Goal: Task Accomplishment & Management: Manage account settings

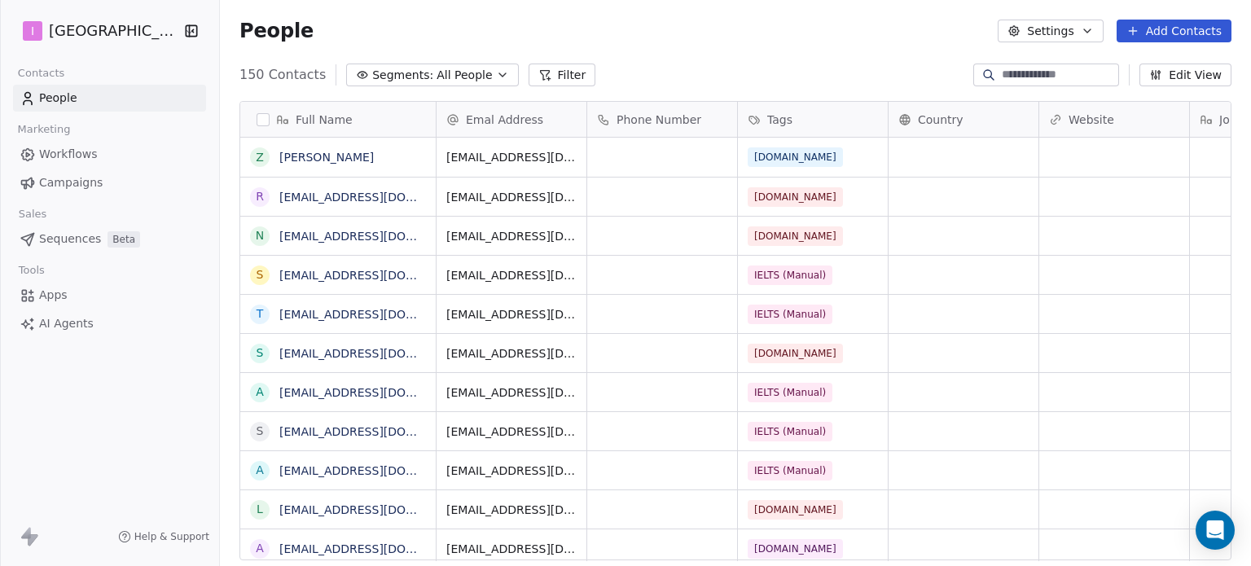
scroll to position [485, 1018]
click at [1163, 34] on button "Add Contacts" at bounding box center [1174, 31] width 115 height 23
click at [1182, 68] on span "Create new contact" at bounding box center [1182, 66] width 112 height 17
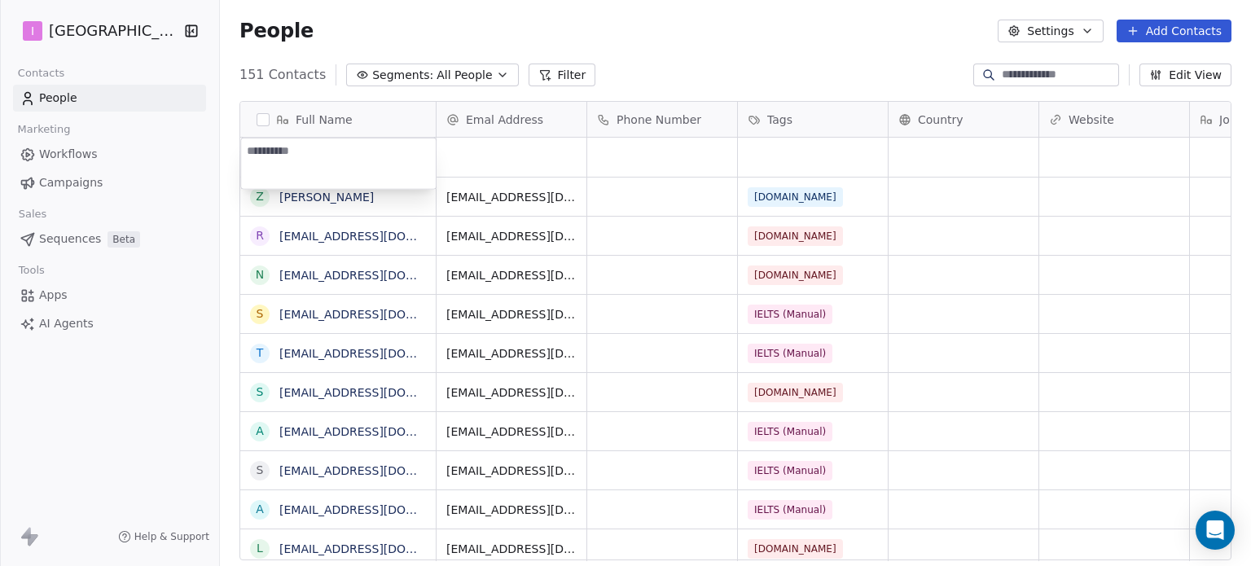
type textarea "**********"
click at [487, 151] on html "I IELTS University Contacts People Marketing Workflows Campaigns Sales Sequence…" at bounding box center [625, 283] width 1251 height 566
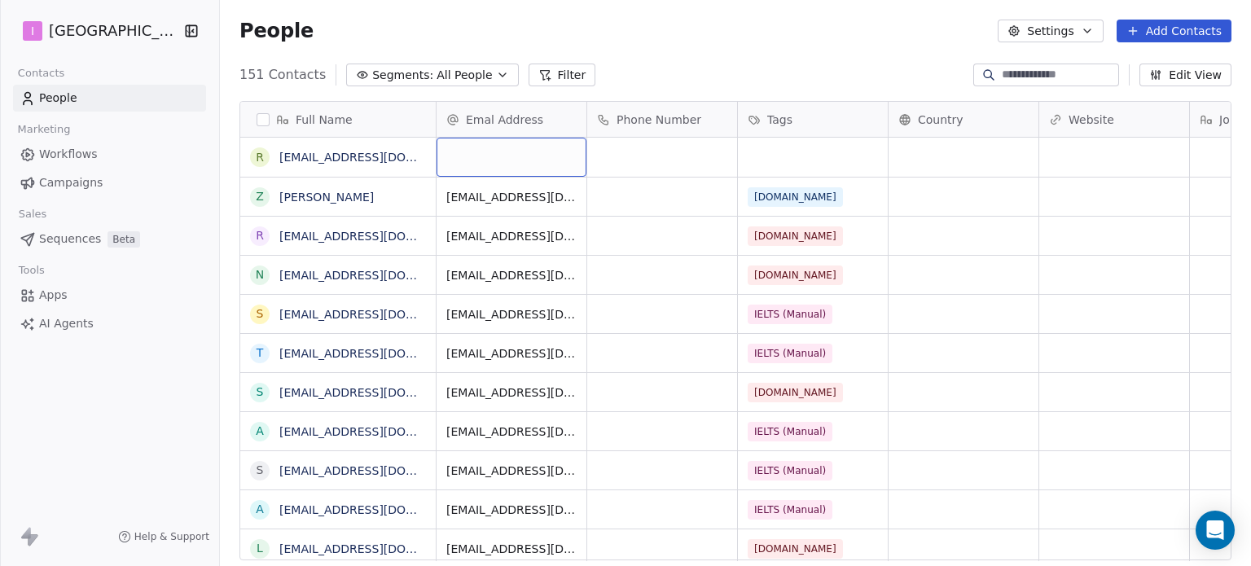
click at [487, 151] on div "grid" at bounding box center [512, 157] width 150 height 39
click at [489, 149] on div "grid" at bounding box center [512, 157] width 150 height 39
type input "**********"
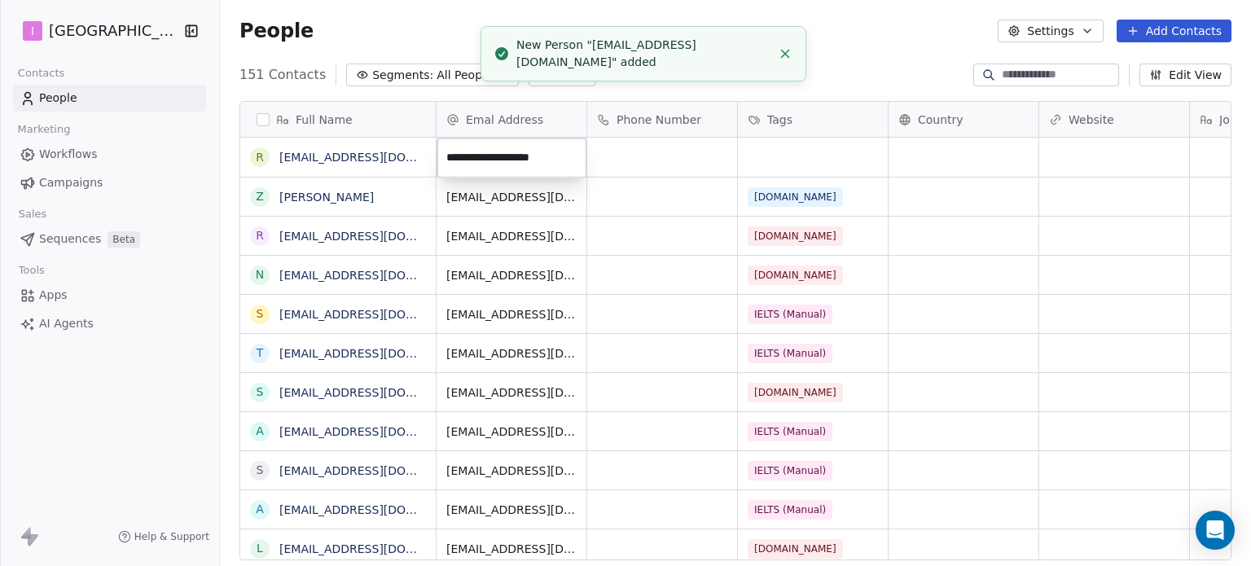
click at [795, 152] on html "I IELTS University Contacts People Marketing Workflows Campaigns Sales Sequence…" at bounding box center [625, 283] width 1251 height 566
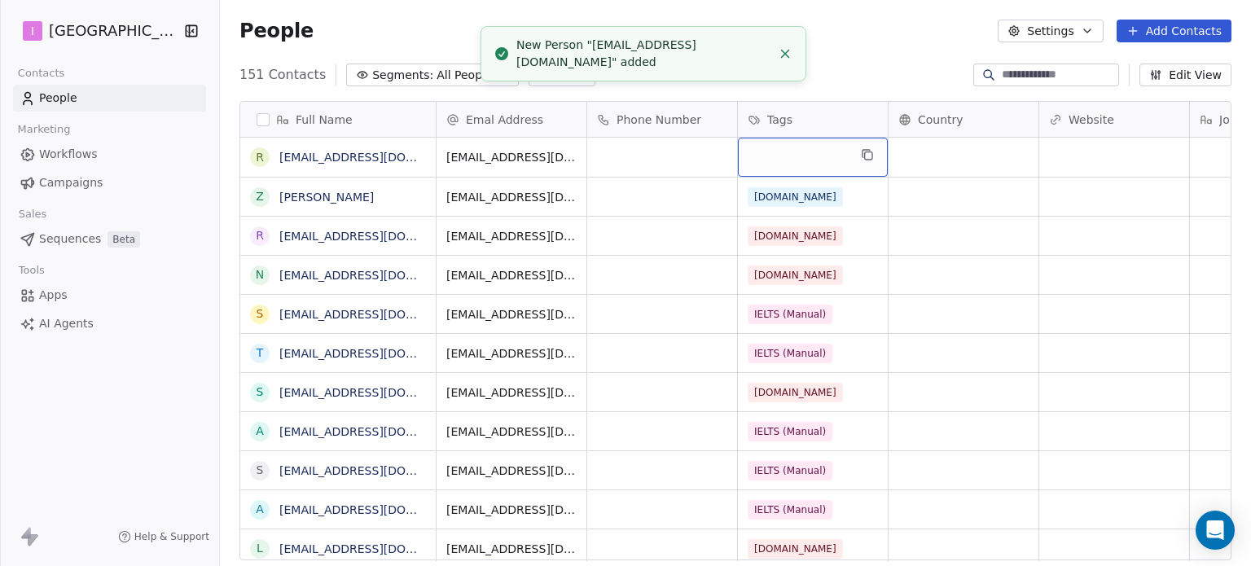
click at [795, 152] on div "grid" at bounding box center [813, 157] width 150 height 39
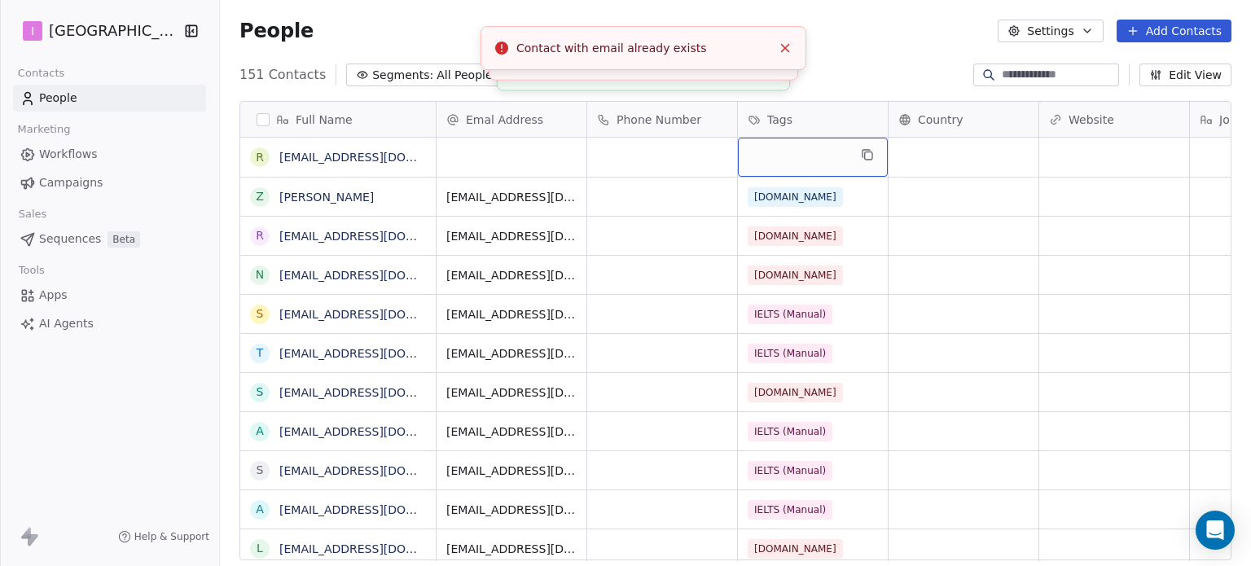
click at [795, 152] on div "grid" at bounding box center [813, 157] width 150 height 39
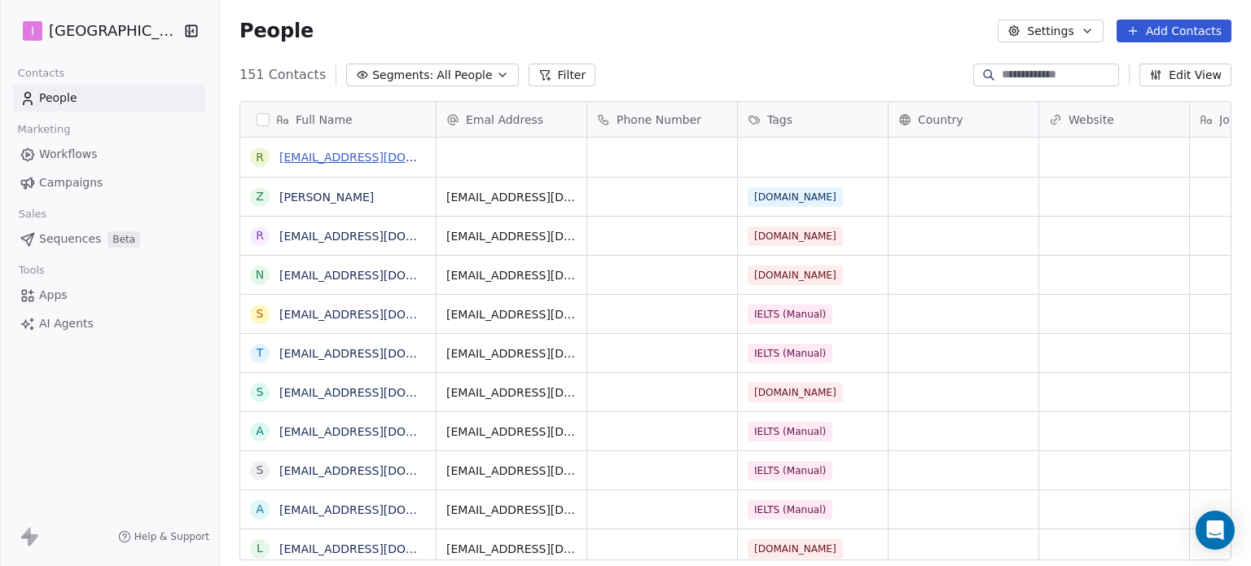
click at [381, 163] on link "[EMAIL_ADDRESS][DOMAIN_NAME]" at bounding box center [379, 157] width 200 height 13
click at [255, 159] on button "grid" at bounding box center [257, 157] width 13 height 13
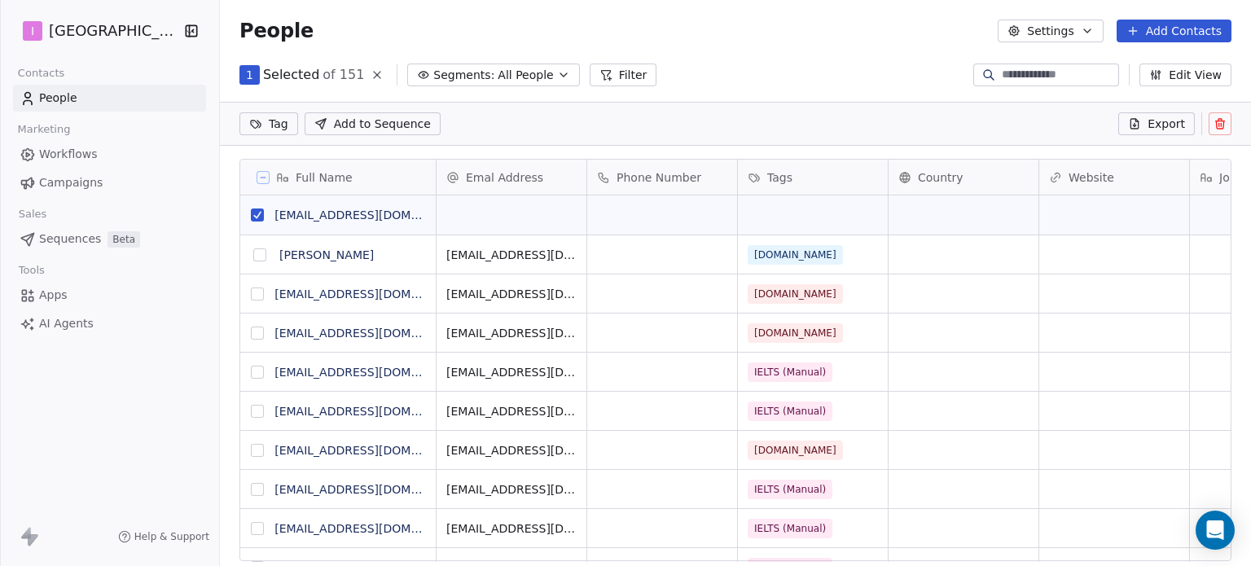
scroll to position [13, 13]
click at [1214, 123] on icon at bounding box center [1220, 123] width 13 height 13
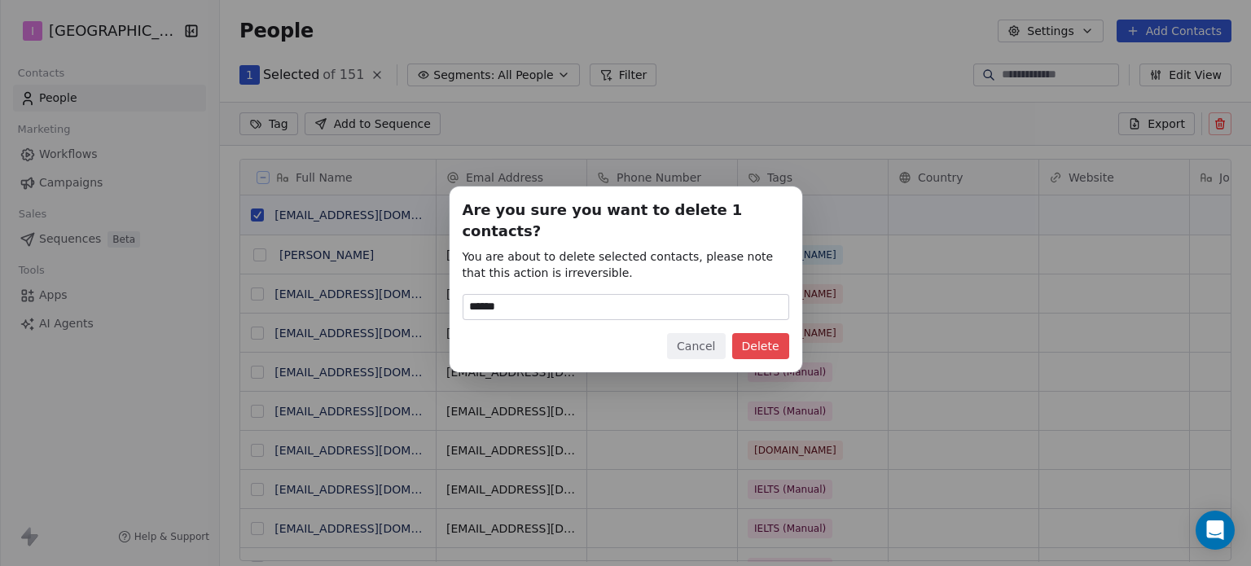
type input "******"
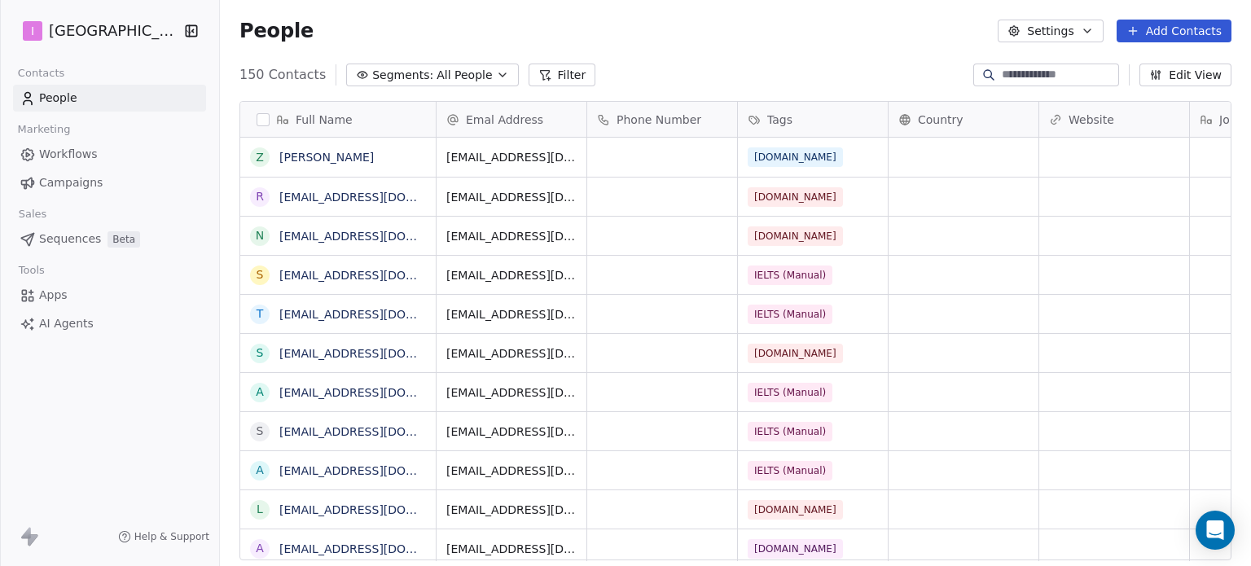
click at [1152, 27] on button "Add Contacts" at bounding box center [1174, 31] width 115 height 23
click at [1129, 71] on span "Create new contact" at bounding box center [1182, 66] width 112 height 17
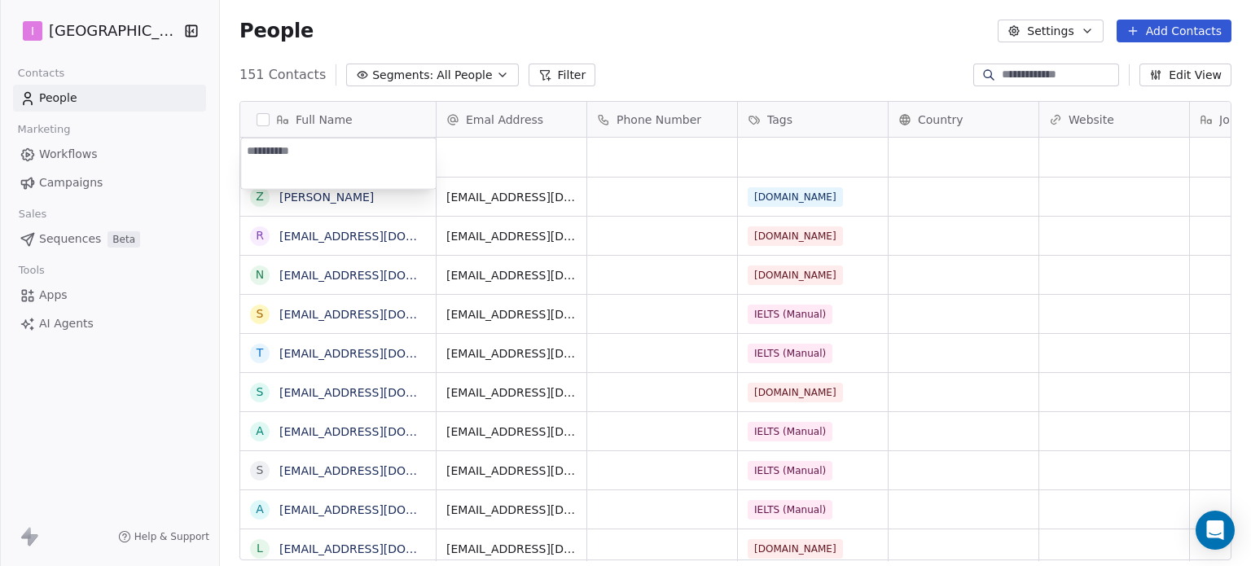
type textarea "**********"
click at [521, 146] on html "I IELTS University Contacts People Marketing Workflows Campaigns Sales Sequence…" at bounding box center [625, 283] width 1251 height 566
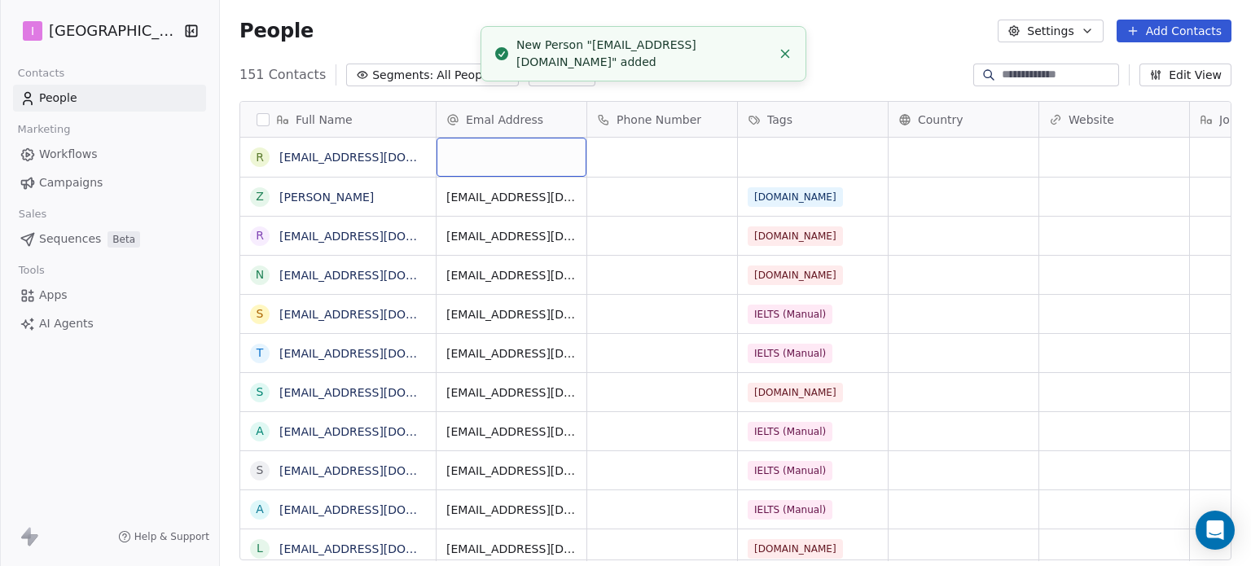
click at [521, 152] on div "grid" at bounding box center [512, 157] width 150 height 39
click at [521, 152] on input "email" at bounding box center [512, 158] width 143 height 33
type input "**********"
click at [769, 158] on html "I IELTS University Contacts People Marketing Workflows Campaigns Sales Sequence…" at bounding box center [625, 283] width 1251 height 566
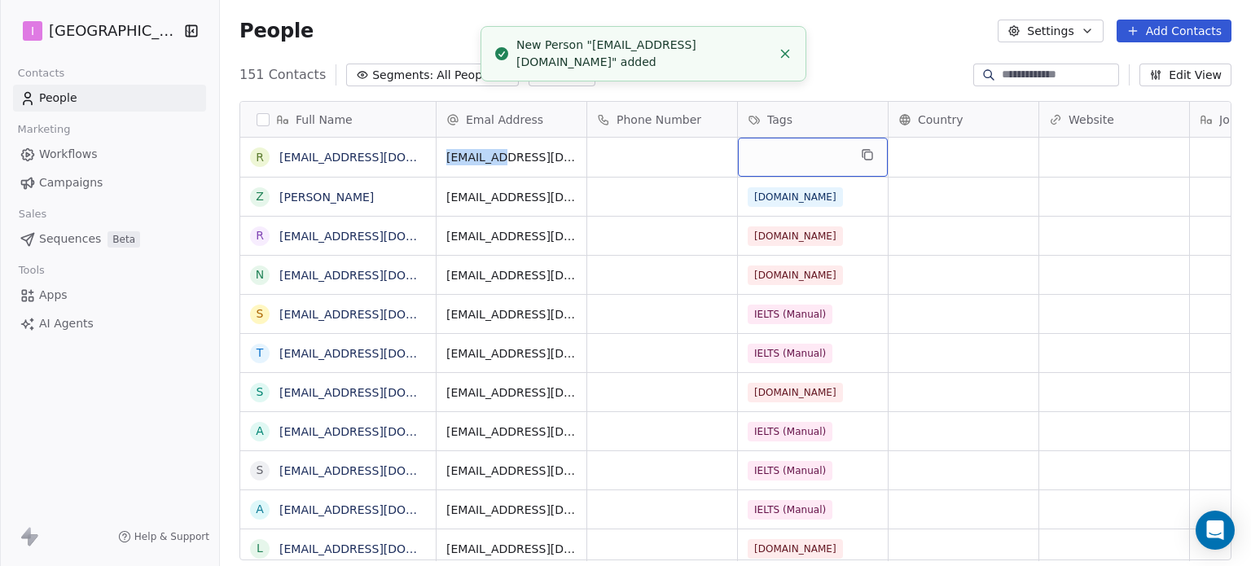
click at [769, 158] on div "grid" at bounding box center [813, 157] width 150 height 39
click at [769, 157] on div "grid" at bounding box center [813, 157] width 150 height 39
click at [768, 157] on div "grid" at bounding box center [813, 157] width 150 height 39
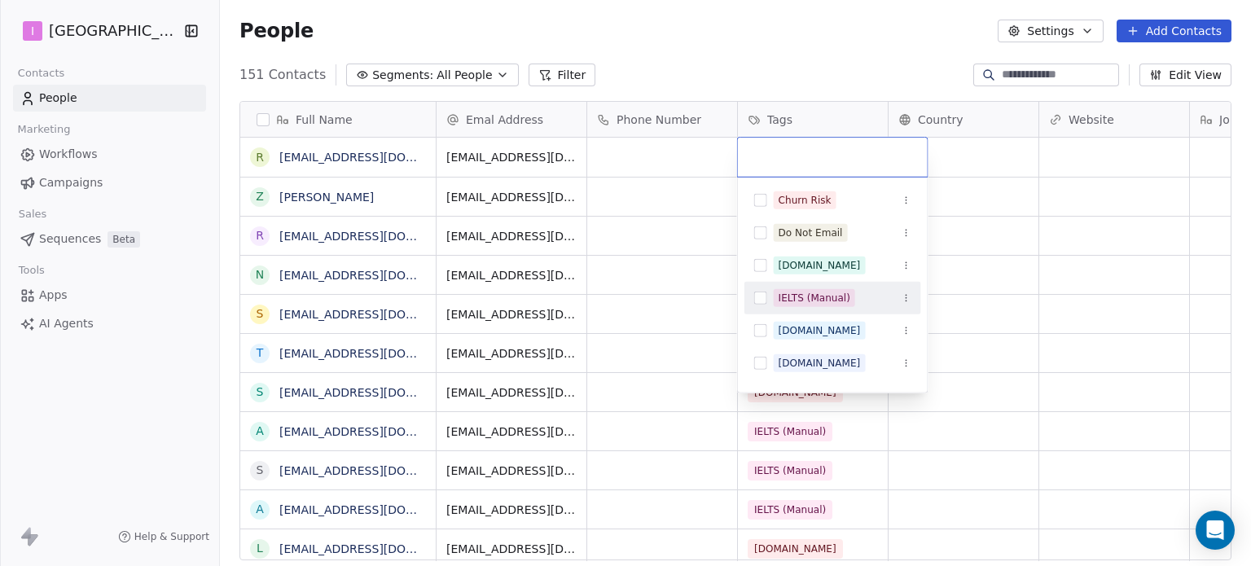
click at [805, 296] on div "IELTS (Manual)" at bounding box center [815, 298] width 72 height 15
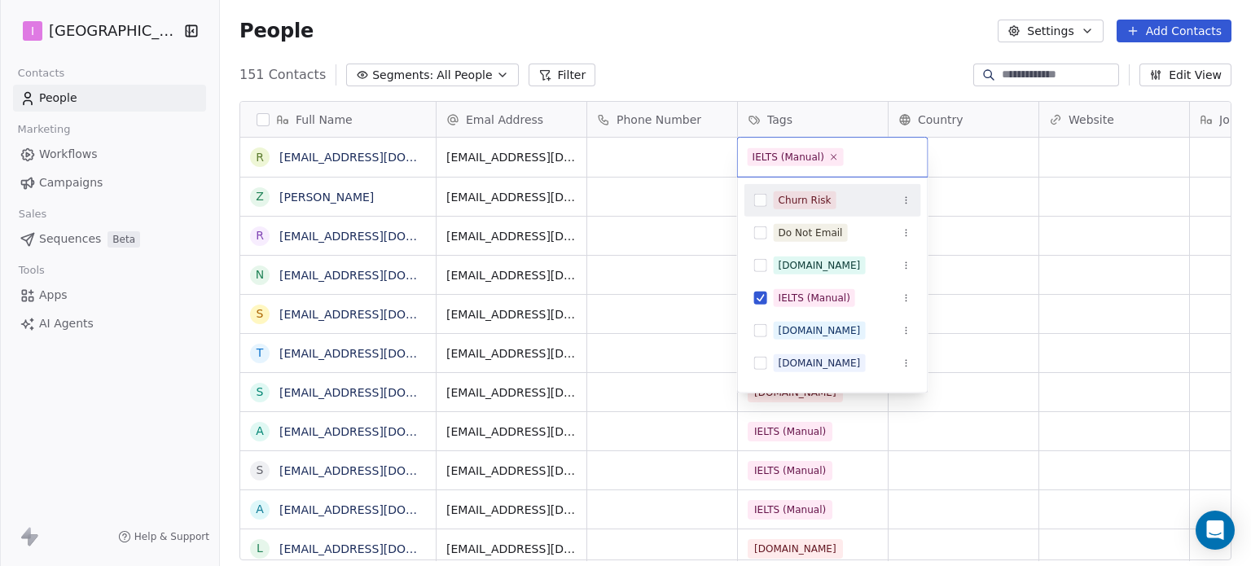
click at [690, 35] on html "I IELTS University Contacts People Marketing Workflows Campaigns Sales Sequence…" at bounding box center [625, 283] width 1251 height 566
